Goal: Task Accomplishment & Management: Complete application form

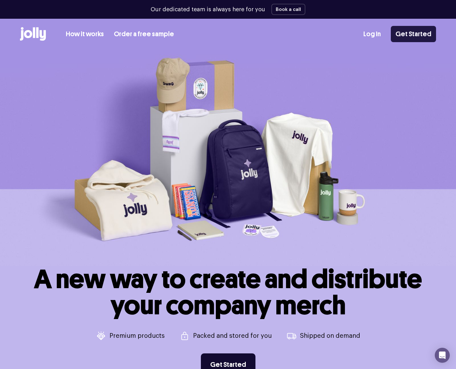
click at [408, 38] on link "Get Started" at bounding box center [413, 34] width 45 height 16
